Goal: Download file/media

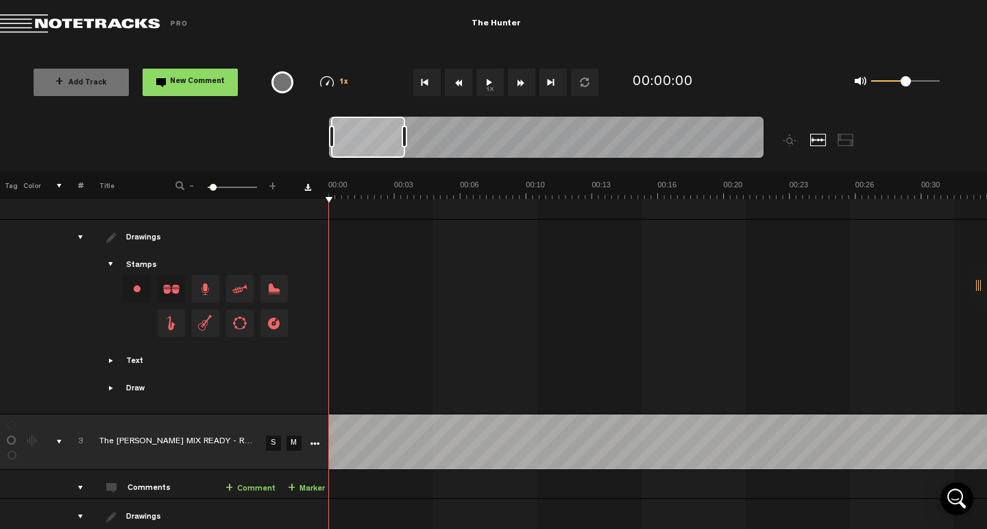
scroll to position [1126, 0]
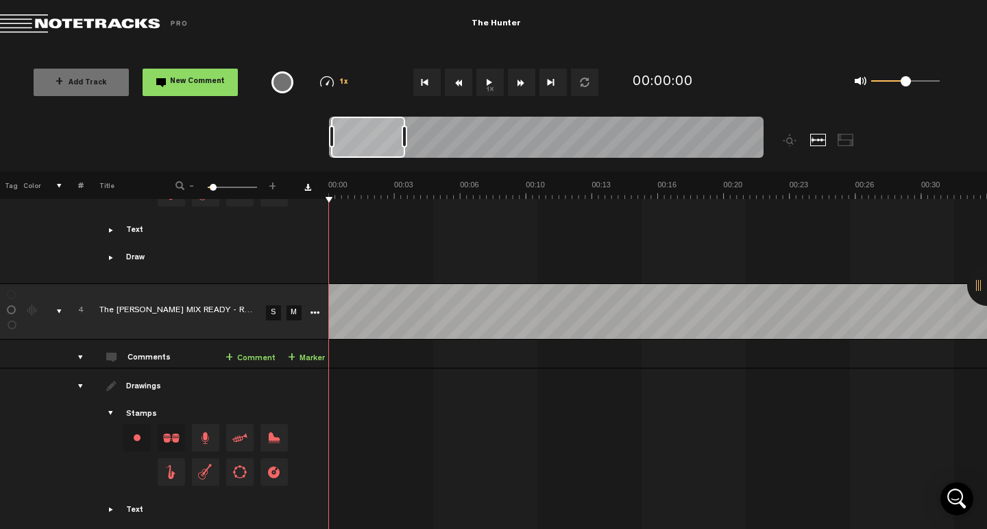
click at [491, 86] on button "1x" at bounding box center [489, 82] width 27 height 27
click at [271, 305] on link "S" at bounding box center [273, 312] width 15 height 15
click at [431, 86] on button "Go to beginning" at bounding box center [426, 82] width 27 height 27
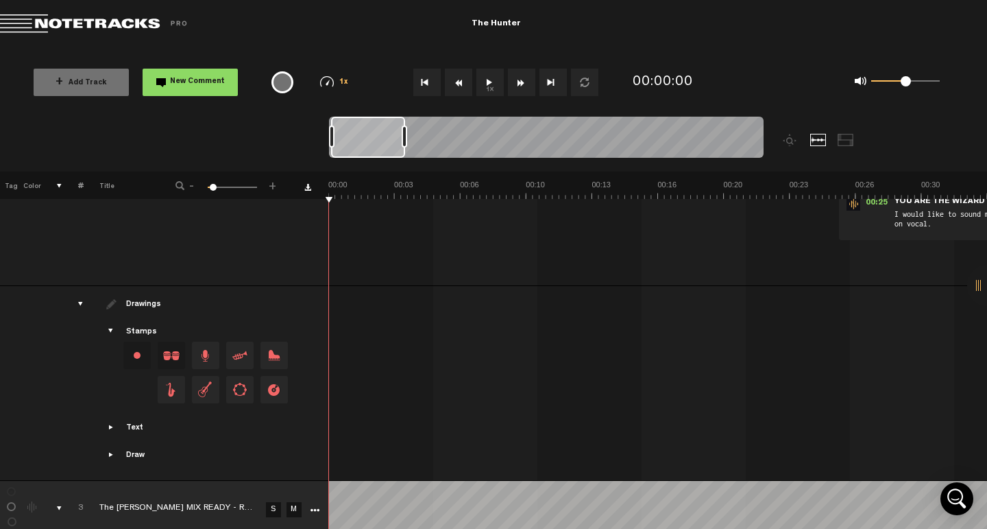
scroll to position [1126, 0]
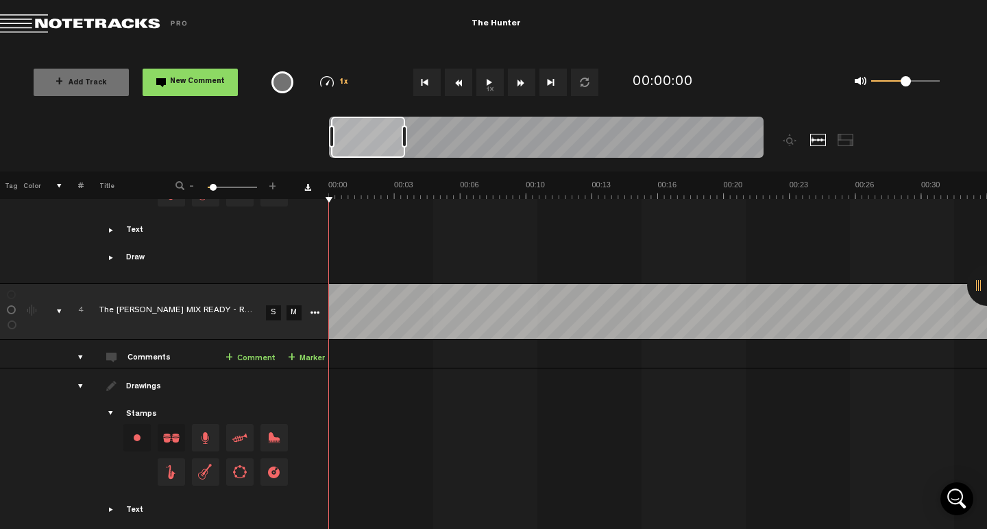
click at [273, 305] on link "S" at bounding box center [273, 312] width 15 height 15
click at [492, 85] on button "1x" at bounding box center [489, 82] width 27 height 27
click at [931, 32] on md-toolbar "Exit Project The Hunter" at bounding box center [493, 24] width 987 height 48
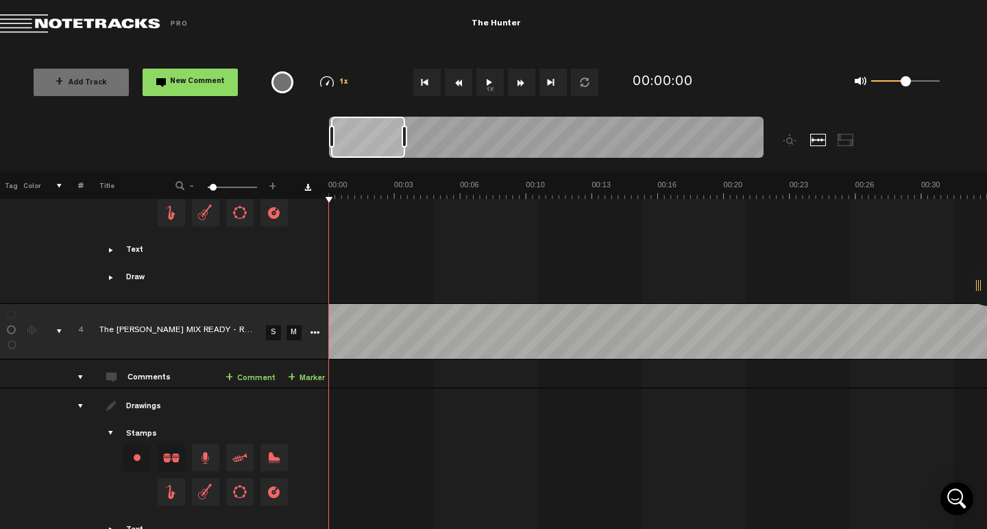
scroll to position [1126, 0]
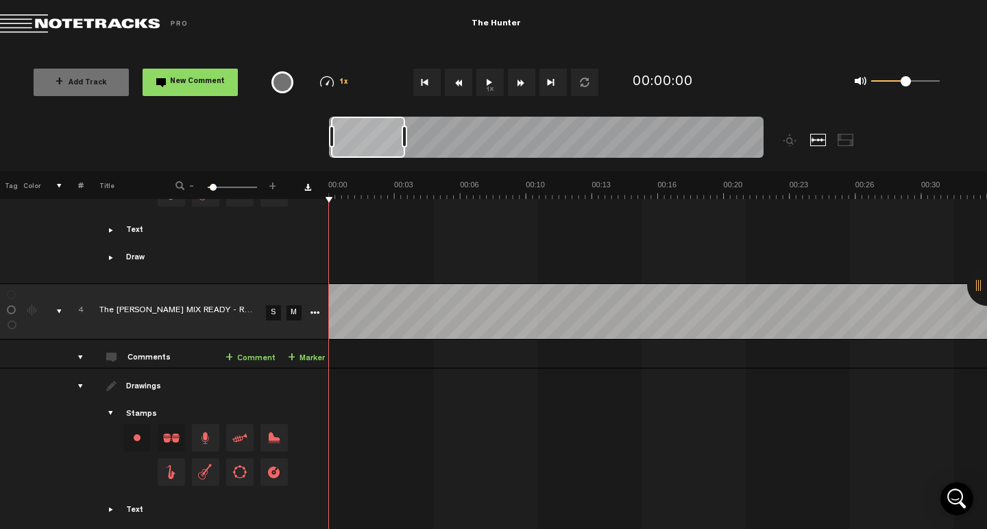
click at [276, 305] on link "S" at bounding box center [273, 312] width 15 height 15
click at [495, 86] on button "1x" at bounding box center [489, 82] width 27 height 27
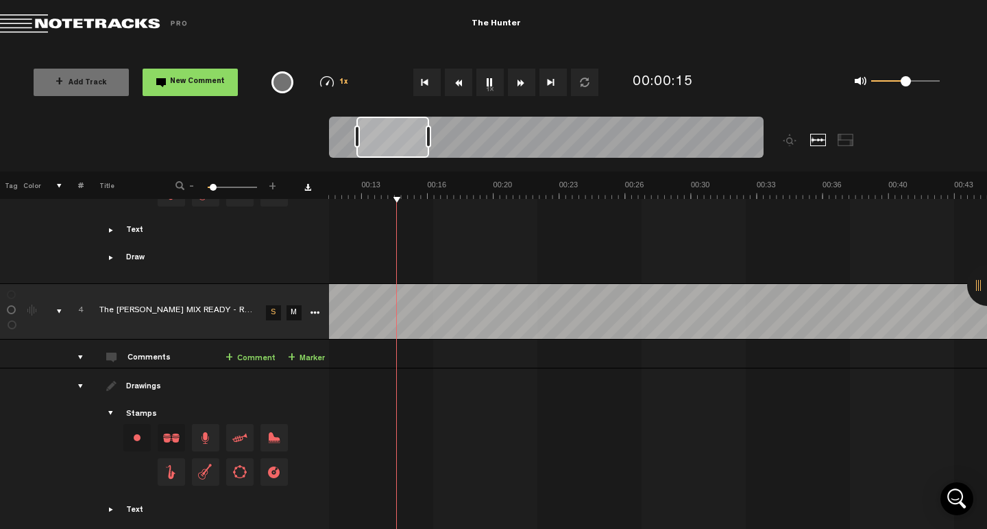
scroll to position [0, 230]
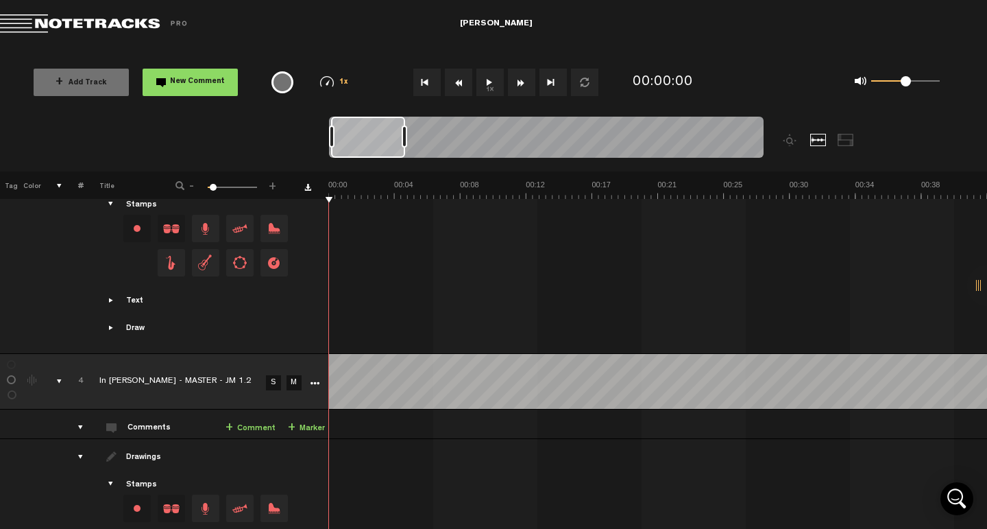
scroll to position [1179, 0]
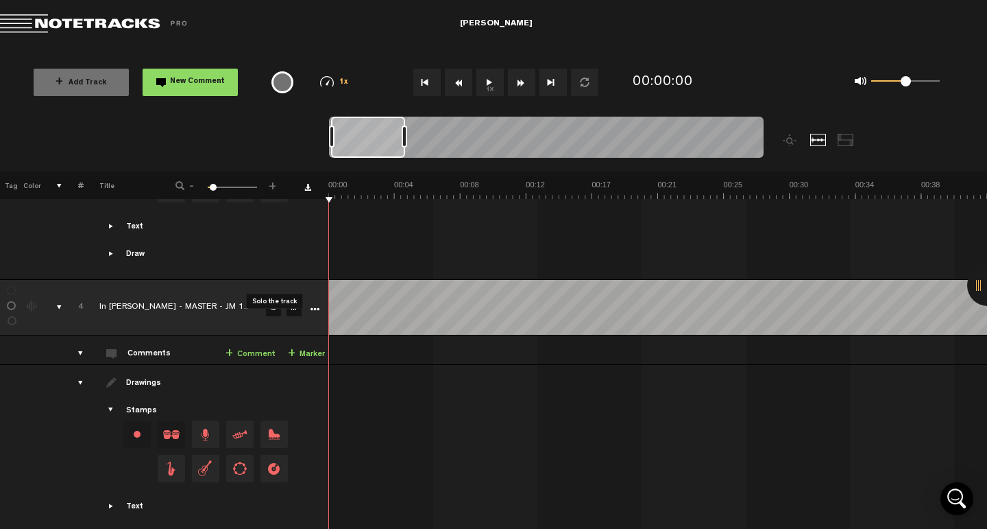
click at [275, 301] on link "S" at bounding box center [273, 308] width 15 height 15
click at [487, 86] on button "1x" at bounding box center [489, 82] width 27 height 27
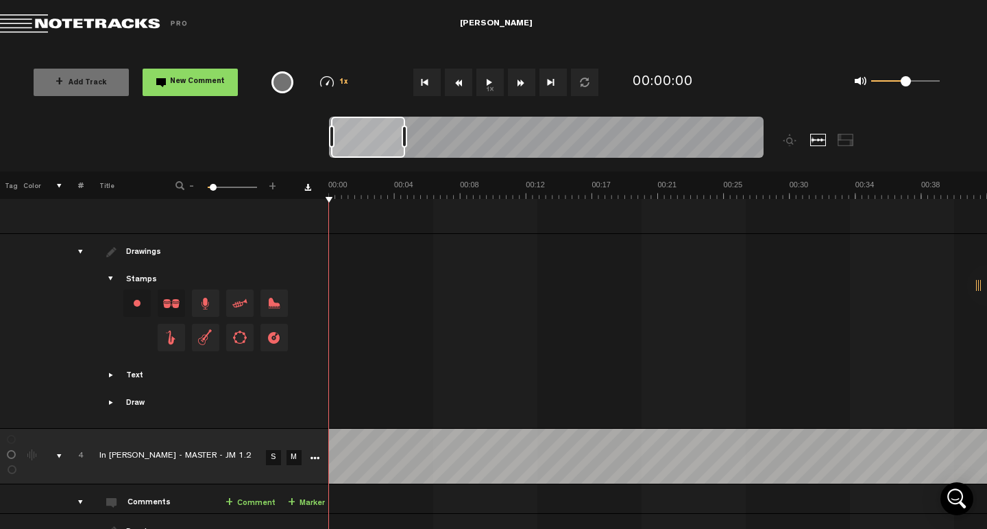
scroll to position [1179, 0]
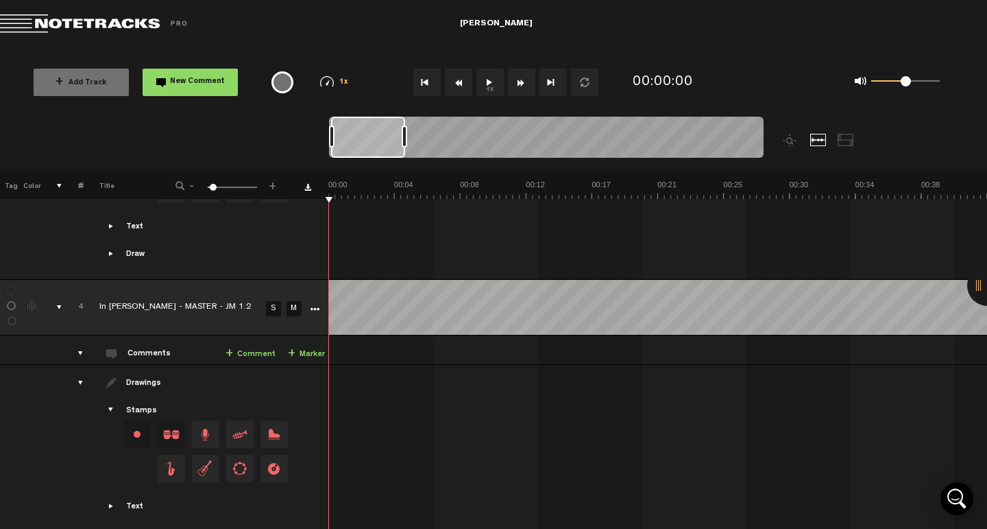
click at [273, 301] on link "S" at bounding box center [273, 308] width 15 height 15
click at [486, 81] on button "1x" at bounding box center [489, 82] width 27 height 27
click at [433, 83] on button "Go to beginning" at bounding box center [426, 82] width 27 height 27
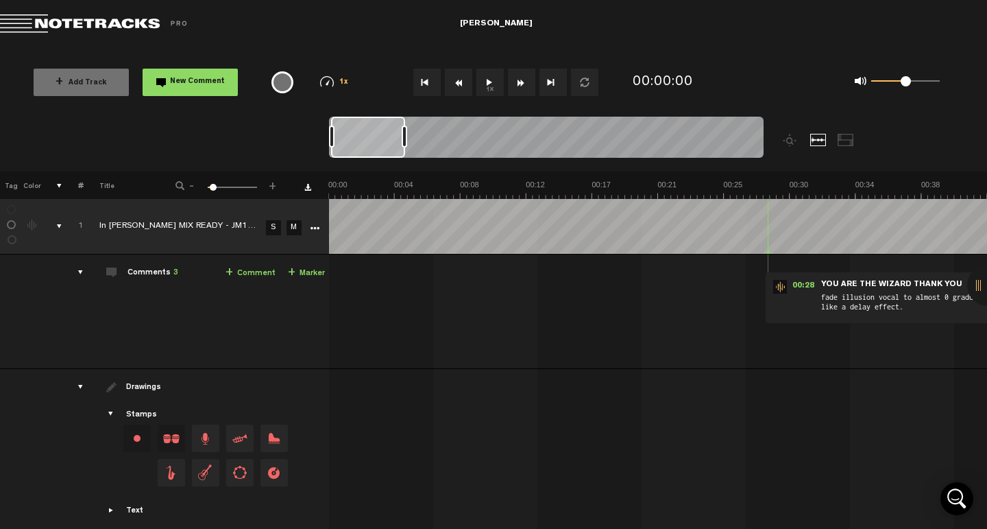
scroll to position [1179, 0]
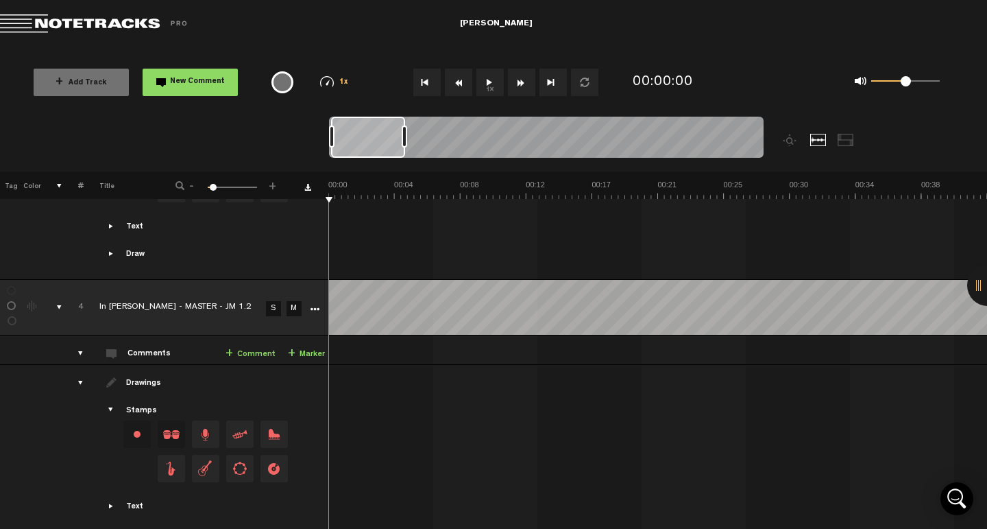
click at [272, 301] on link "S" at bounding box center [273, 308] width 15 height 15
click at [484, 84] on button "1x" at bounding box center [489, 82] width 27 height 27
drag, startPoint x: 904, startPoint y: 87, endPoint x: 959, endPoint y: 82, distance: 55.8
click at [959, 82] on div "0 1 1" at bounding box center [855, 82] width 222 height 40
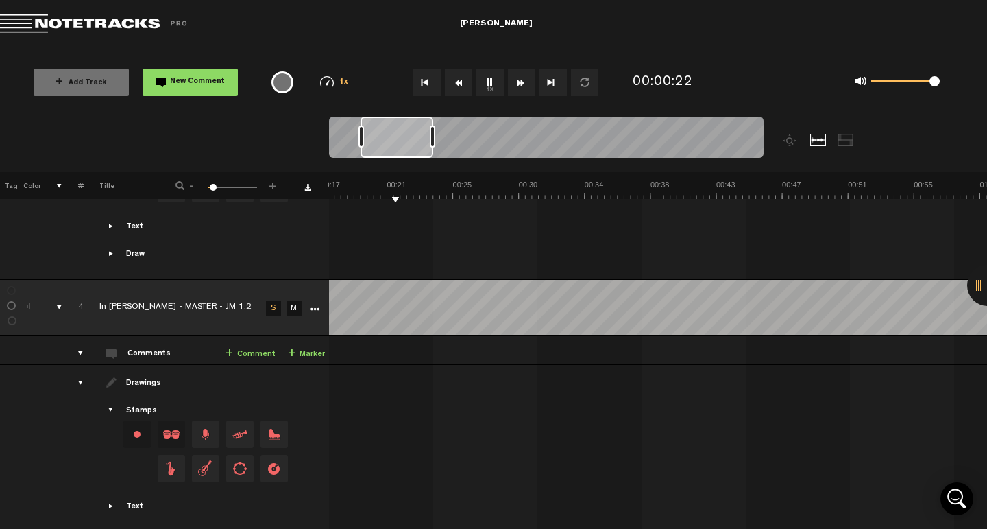
scroll to position [0, 271]
click at [309, 189] on link "Download comments" at bounding box center [307, 187] width 7 height 7
click at [274, 500] on div "Text Intro Outro Verse Chorus Bridge Custom" at bounding box center [206, 506] width 239 height 12
click at [317, 304] on icon "More" at bounding box center [315, 309] width 10 height 10
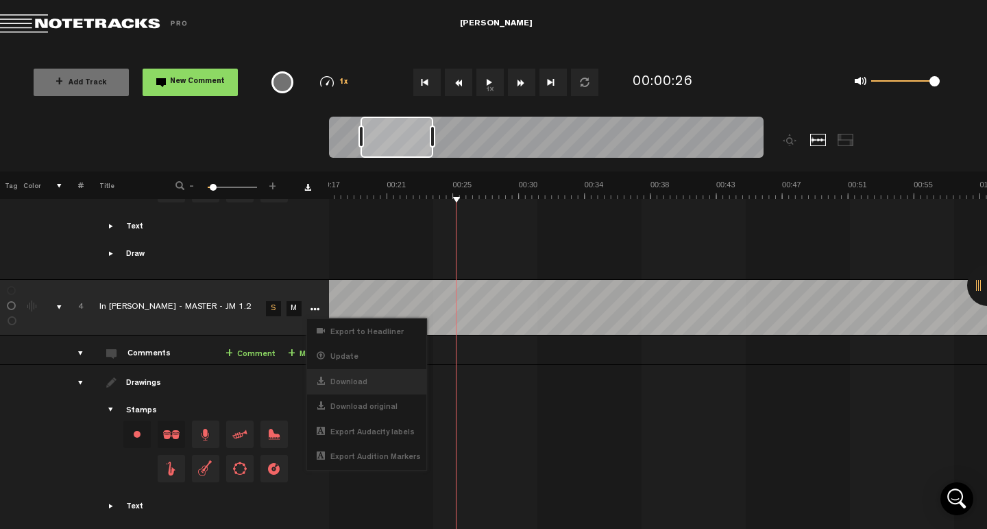
click at [372, 369] on div "Download" at bounding box center [366, 381] width 119 height 25
click at [370, 369] on div "Download" at bounding box center [366, 381] width 119 height 25
click at [372, 394] on div "Download original" at bounding box center [366, 406] width 119 height 25
click at [368, 369] on div "Download" at bounding box center [366, 381] width 119 height 25
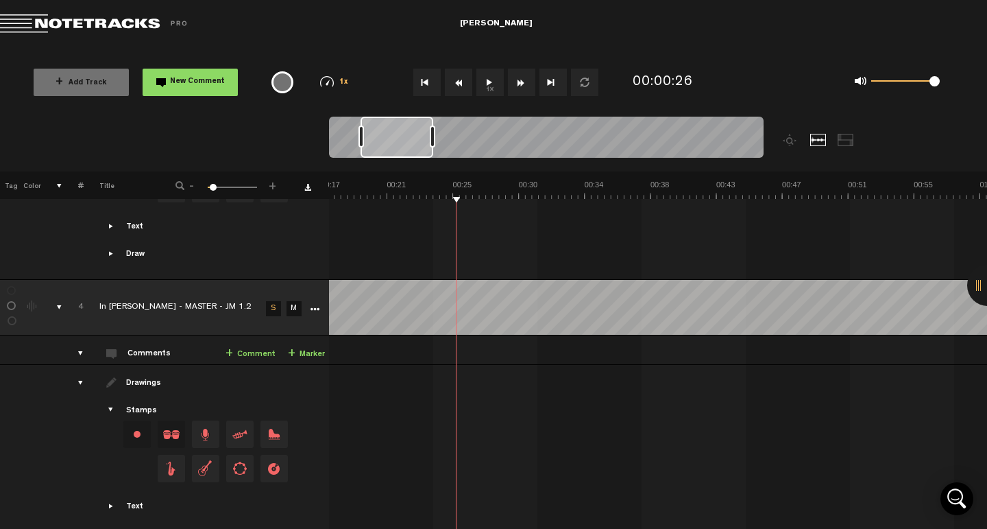
click at [239, 301] on div "Click to edit the title" at bounding box center [188, 308] width 178 height 14
click at [431, 82] on button "Go to beginning" at bounding box center [426, 82] width 27 height 27
click at [487, 84] on button "1x" at bounding box center [489, 82] width 27 height 27
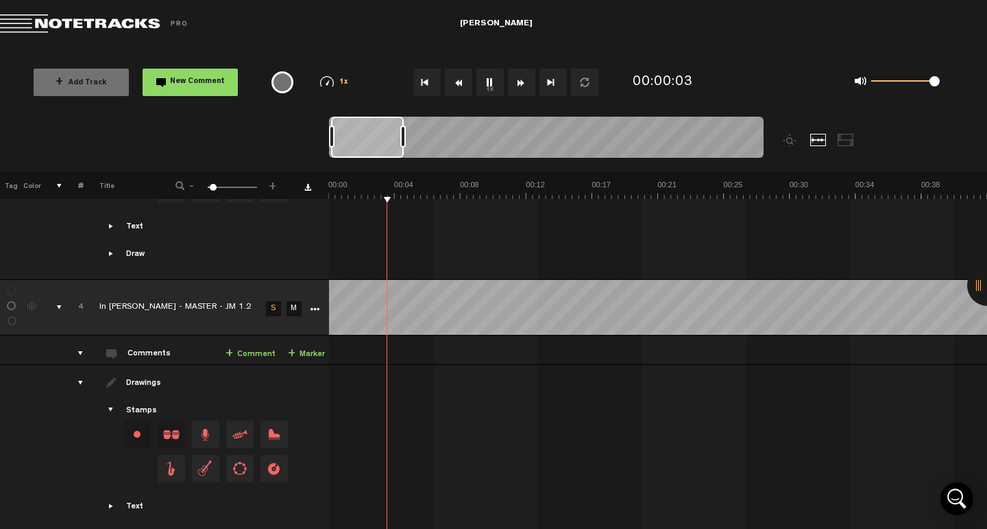
click at [276, 301] on link "S" at bounding box center [273, 308] width 15 height 15
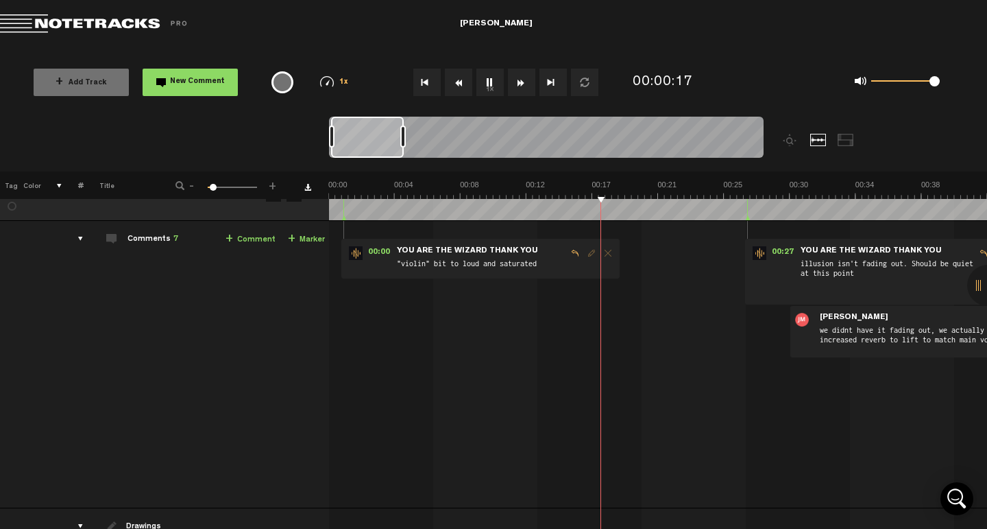
scroll to position [1179, 0]
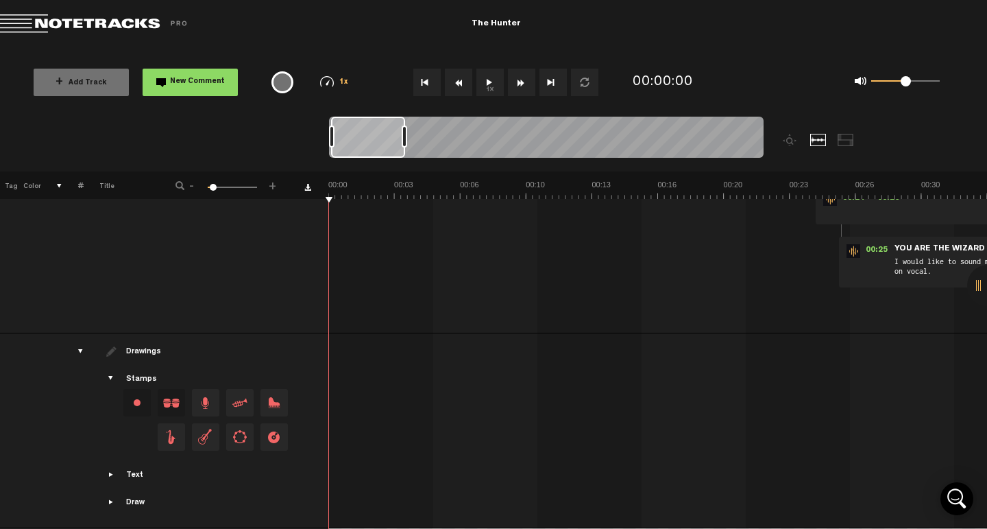
scroll to position [1126, 0]
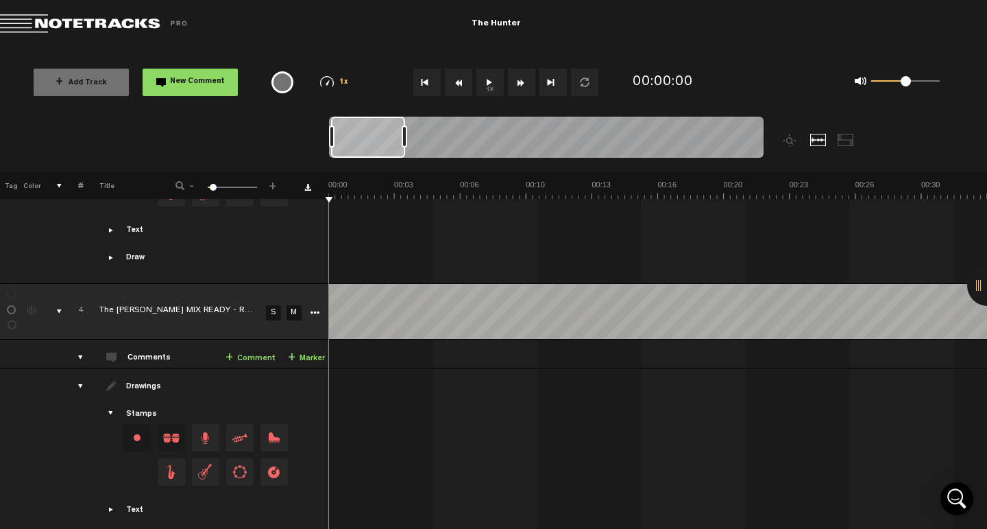
click at [272, 305] on link "S" at bounding box center [273, 312] width 15 height 15
click at [424, 80] on button "Go to beginning" at bounding box center [426, 82] width 27 height 27
click at [491, 84] on button "1x" at bounding box center [489, 82] width 27 height 27
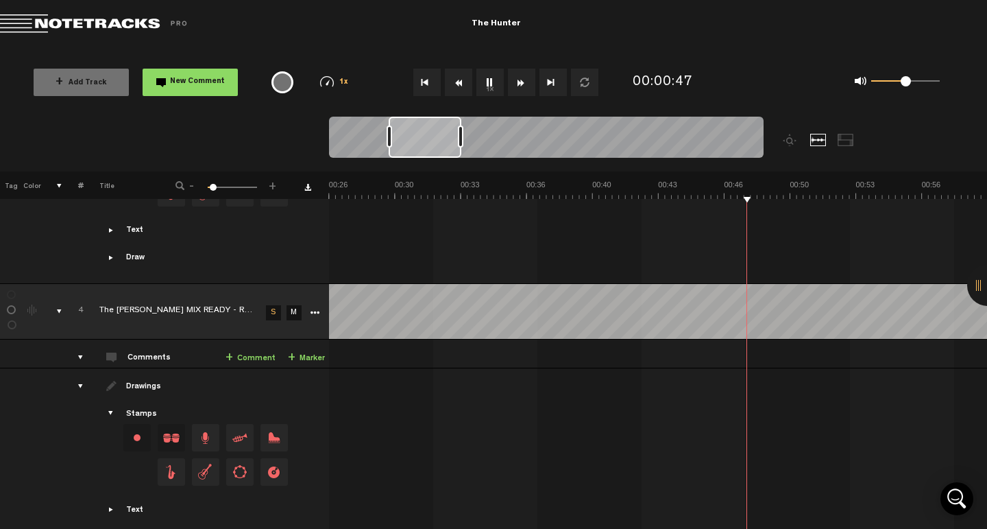
click at [30, 304] on div "Change the color of the waveform" at bounding box center [33, 310] width 21 height 12
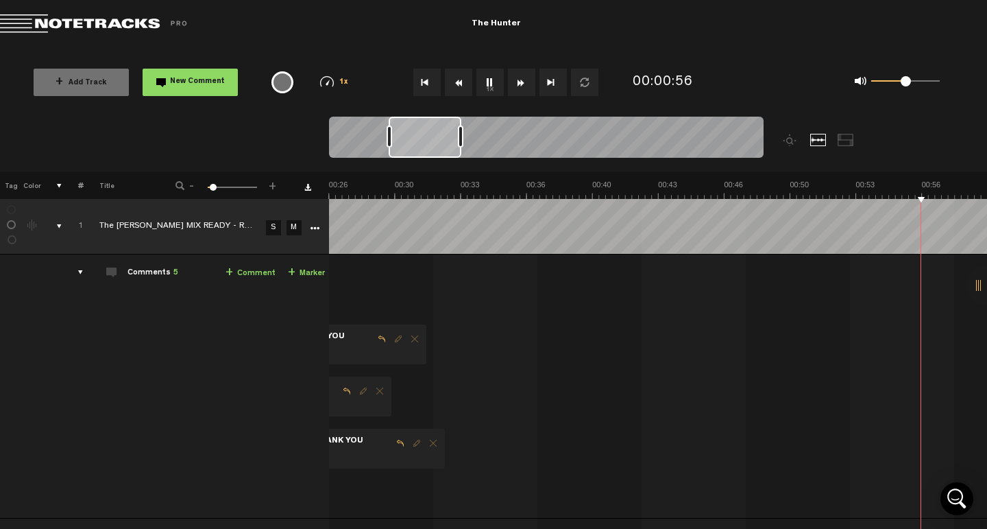
scroll to position [0, 790]
